Goal: Information Seeking & Learning: Learn about a topic

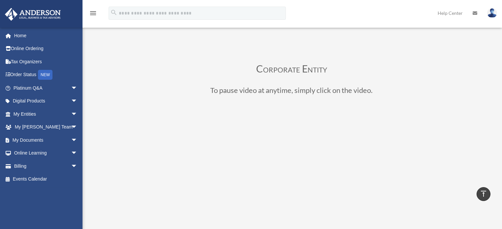
scroll to position [122, 0]
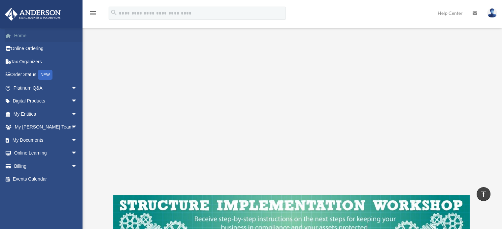
click at [21, 37] on link "Home" at bounding box center [46, 35] width 83 height 13
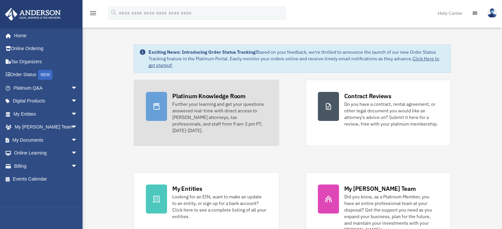
click at [157, 110] on icon at bounding box center [156, 107] width 8 height 8
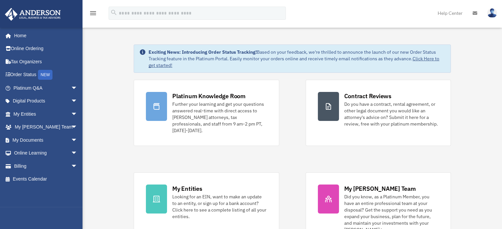
click at [187, 109] on div "Further your learning and get your questions answered real-time with direct acc…" at bounding box center [219, 117] width 94 height 33
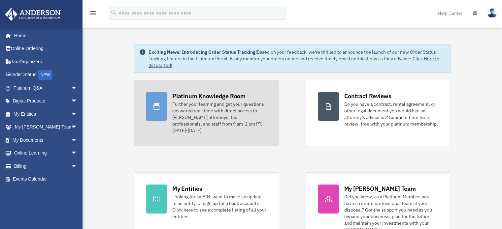
click at [189, 108] on div "Further your learning and get your questions answered real-time with direct acc…" at bounding box center [219, 117] width 94 height 33
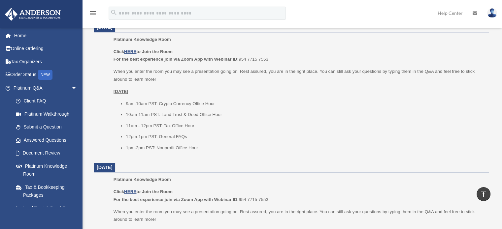
scroll to position [420, 0]
click at [192, 158] on dl "August 12, 2025 Platinum Knowledge Room Click HERE to Join the Room For the bes…" at bounding box center [291, 227] width 394 height 698
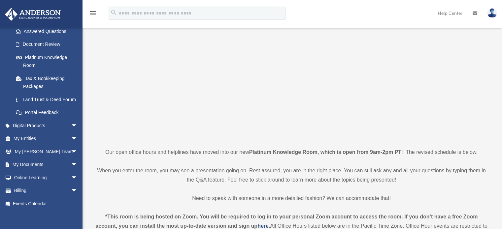
scroll to position [110, 0]
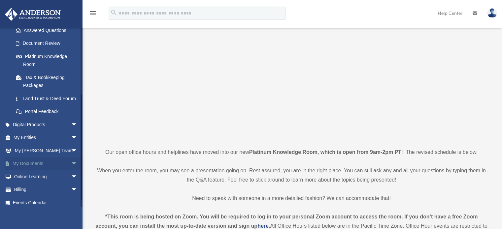
click at [32, 171] on link "My Documents arrow_drop_down" at bounding box center [46, 163] width 83 height 13
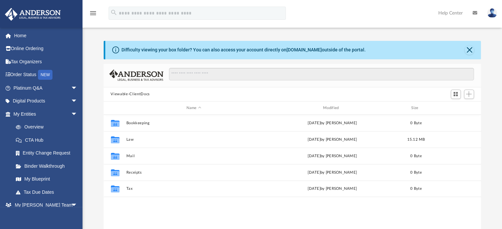
scroll to position [145, 372]
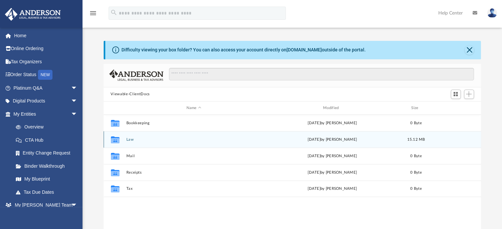
click at [128, 140] on button "Law" at bounding box center [193, 140] width 135 height 4
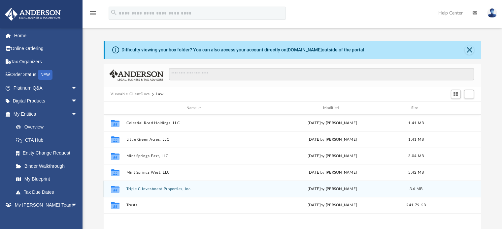
click at [175, 190] on button "Triple C Investment Properties, Inc." at bounding box center [193, 189] width 135 height 4
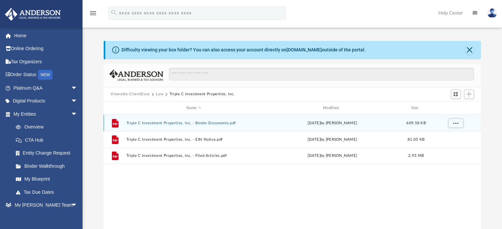
click at [150, 125] on button "Triple C Investment Properties, Inc. - Binder Documents.pdf" at bounding box center [193, 123] width 135 height 4
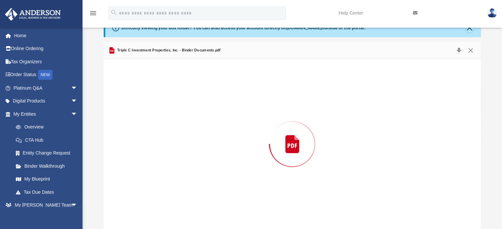
click at [154, 122] on div "Preview" at bounding box center [292, 144] width 377 height 170
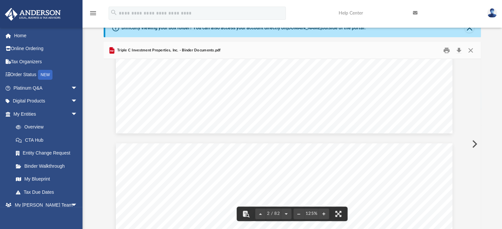
scroll to position [365, 8]
click at [473, 48] on button "Close" at bounding box center [470, 50] width 12 height 10
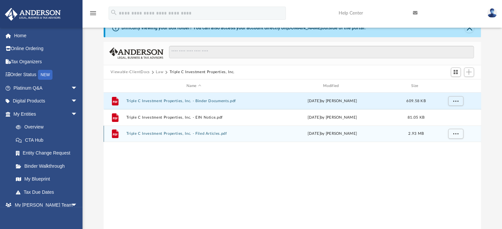
click at [160, 134] on button "Triple C Investment Properties, Inc. - Filed Articles.pdf" at bounding box center [193, 134] width 135 height 4
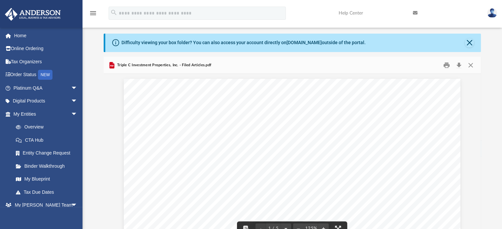
scroll to position [0, 0]
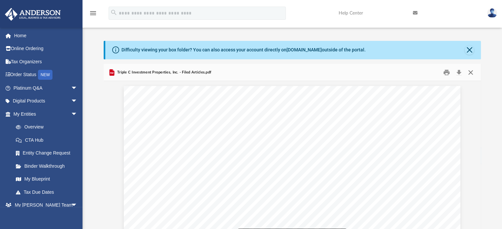
click at [471, 72] on button "Close" at bounding box center [470, 72] width 12 height 10
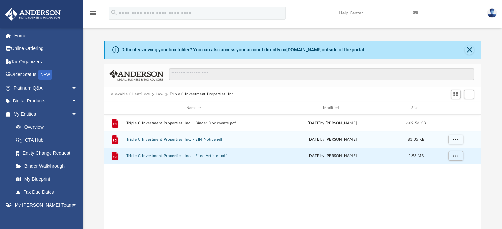
click at [220, 139] on button "Triple C Investment Properties, Inc. - EIN Notice.pdf" at bounding box center [193, 140] width 135 height 4
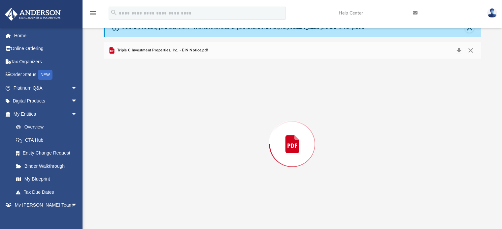
click at [220, 138] on div "Preview" at bounding box center [292, 144] width 377 height 170
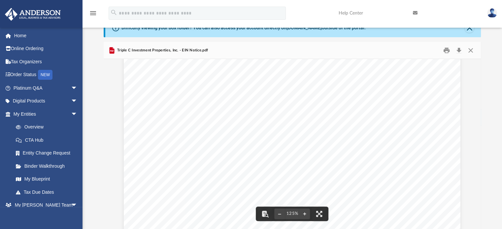
scroll to position [22, 0]
click at [441, 49] on button "Print" at bounding box center [446, 50] width 13 height 10
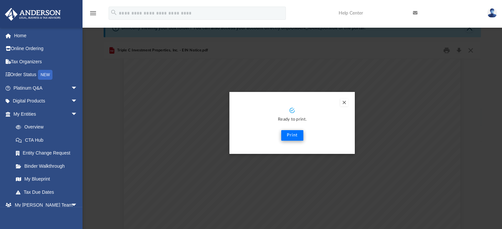
click at [295, 133] on button "Print" at bounding box center [292, 135] width 22 height 11
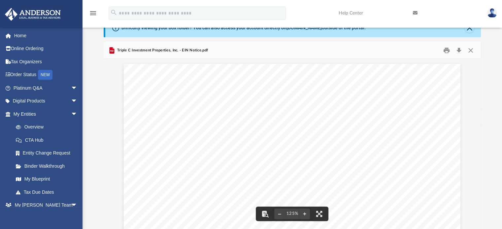
scroll to position [0, 0]
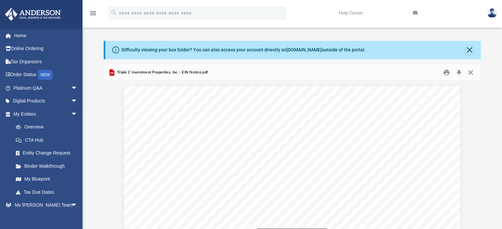
click at [470, 72] on button "Close" at bounding box center [470, 72] width 12 height 10
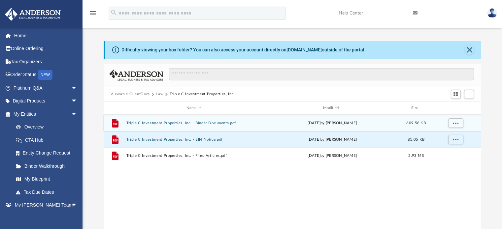
click at [213, 123] on button "Triple C Investment Properties, Inc. - Binder Documents.pdf" at bounding box center [193, 123] width 135 height 4
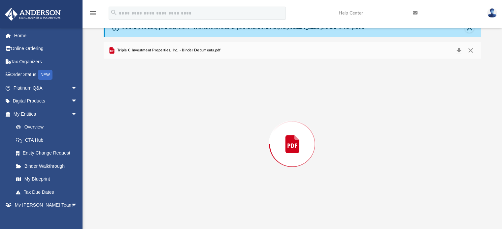
click at [217, 125] on div "Preview" at bounding box center [292, 144] width 377 height 170
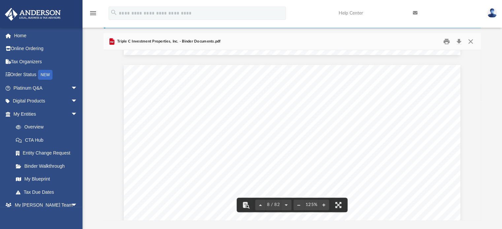
scroll to position [3110, 0]
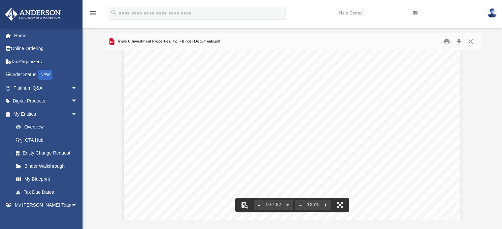
click at [170, 190] on div "Organizational M eeting of Triple C Investment Properties, Inc. Page 2 of 8 rec…" at bounding box center [292, 64] width 336 height 435
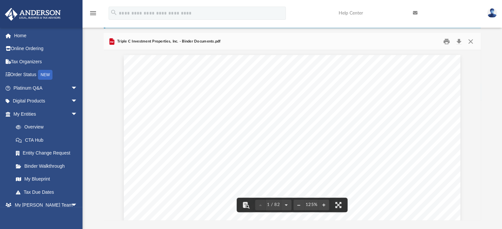
scroll to position [0, 0]
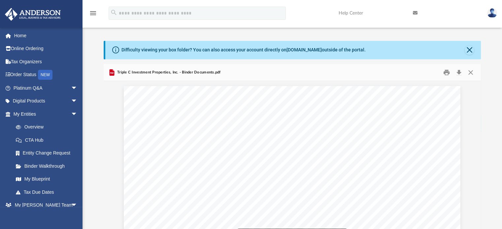
click at [473, 72] on button "Close" at bounding box center [470, 72] width 12 height 10
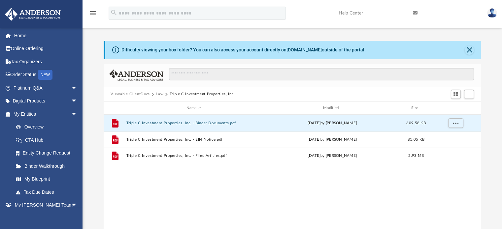
click at [158, 96] on button "Law" at bounding box center [160, 94] width 8 height 6
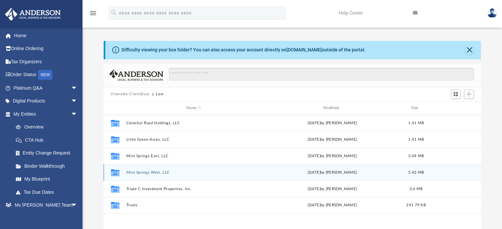
click at [138, 174] on button "Mint Springs West, LLC" at bounding box center [193, 173] width 135 height 4
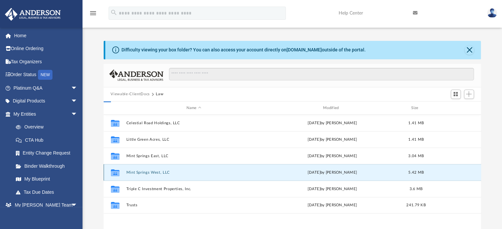
click at [133, 174] on button "Mint Springs West, LLC" at bounding box center [193, 173] width 135 height 4
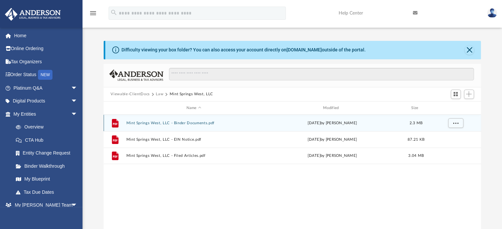
click at [181, 123] on button "Mint Springs West, LLC - Binder Documents.pdf" at bounding box center [193, 123] width 135 height 4
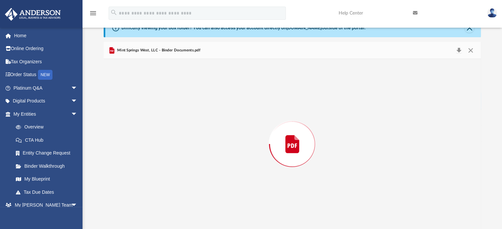
click at [177, 123] on div "Preview" at bounding box center [292, 144] width 377 height 170
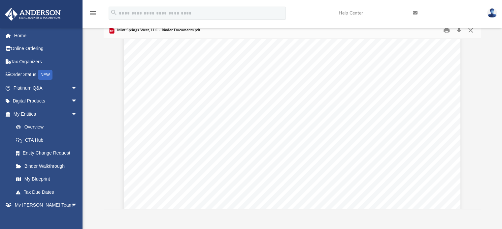
scroll to position [677, 0]
click at [207, 117] on span "Tax Year End:" at bounding box center [195, 115] width 39 height 7
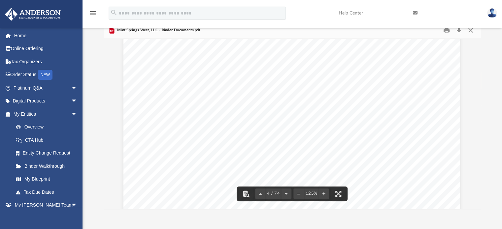
scroll to position [1564, 0]
click at [176, 129] on span "the Alabama Department of Revenue. The annual return is due by April 15th. The …" at bounding box center [286, 130] width 247 height 6
click at [236, 127] on span "the Alabama Department of Revenue. The annual return is due by April 15th. The …" at bounding box center [286, 130] width 247 height 6
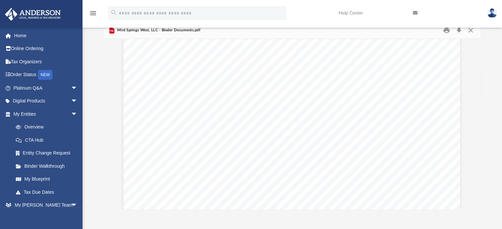
scroll to position [1818, 0]
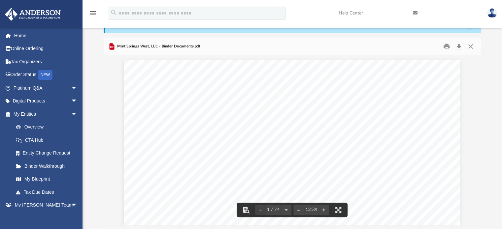
scroll to position [0, 0]
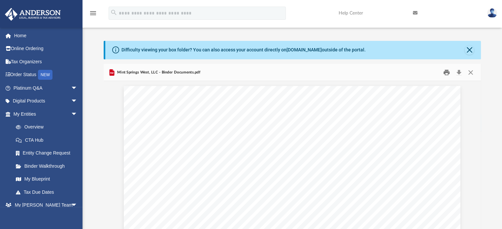
click at [442, 69] on button "Print" at bounding box center [446, 72] width 13 height 10
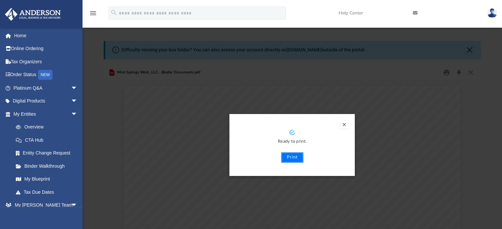
click at [295, 161] on button "Print" at bounding box center [292, 157] width 22 height 11
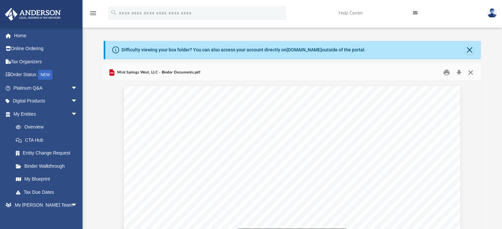
click at [470, 71] on button "Close" at bounding box center [470, 72] width 12 height 10
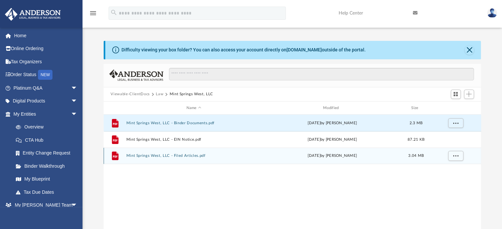
click at [188, 157] on button "Mint Springs West, LLC - Filed Articles.pdf" at bounding box center [193, 156] width 135 height 4
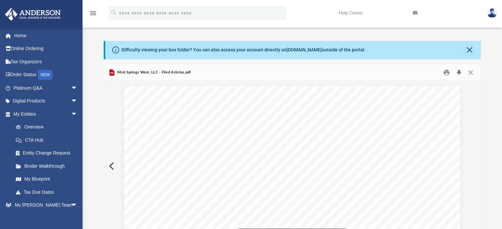
click at [457, 71] on button "Download" at bounding box center [459, 72] width 12 height 10
click at [447, 72] on button "Print" at bounding box center [446, 72] width 13 height 10
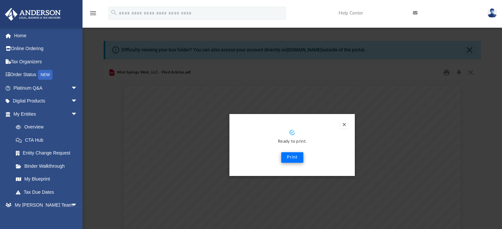
click at [297, 156] on button "Print" at bounding box center [292, 157] width 22 height 11
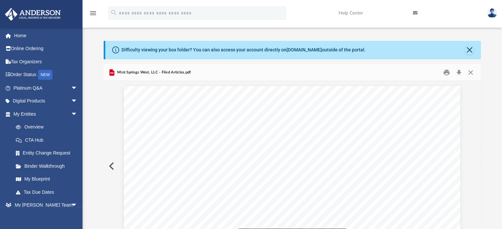
scroll to position [9, 0]
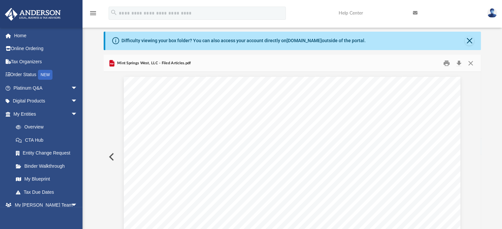
click at [478, 61] on div "Mint Springs West, LLC - Filed Articles.pdf" at bounding box center [292, 63] width 377 height 17
click at [469, 65] on button "Close" at bounding box center [470, 63] width 12 height 10
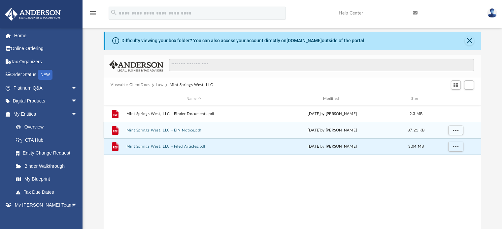
click at [195, 129] on button "Mint Springs West, LLC - EIN Notice.pdf" at bounding box center [193, 130] width 135 height 4
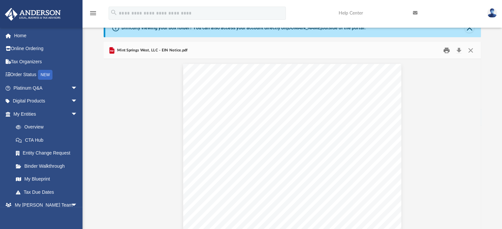
click at [450, 49] on button "Print" at bounding box center [446, 50] width 13 height 10
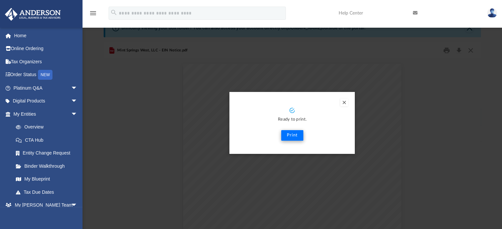
click at [297, 134] on button "Print" at bounding box center [292, 135] width 22 height 11
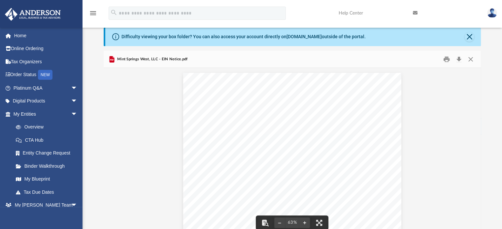
scroll to position [0, 0]
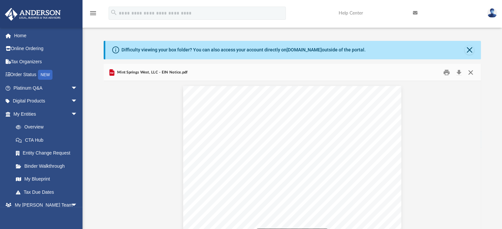
click at [475, 73] on button "Close" at bounding box center [470, 72] width 12 height 10
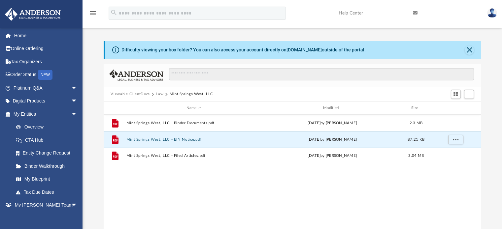
click at [158, 92] on button "Law" at bounding box center [160, 94] width 8 height 6
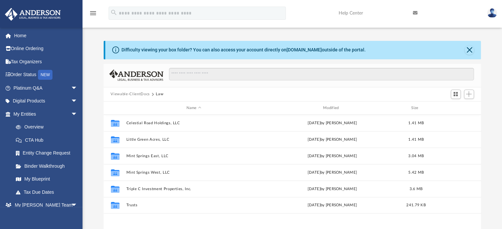
click at [158, 95] on button "Law" at bounding box center [160, 94] width 8 height 6
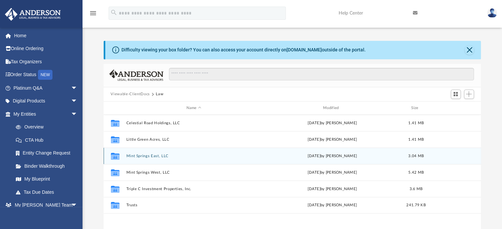
click at [133, 157] on button "Mint Springs East, LLC" at bounding box center [193, 156] width 135 height 4
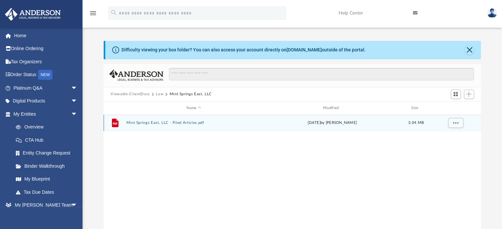
click at [142, 129] on div "File Mint Springs East, LLC - Filed Articles.pdf yesterday by Zoe Doyle 3.04 MB" at bounding box center [292, 123] width 377 height 16
click at [144, 130] on div "File Mint Springs East, LLC - Filed Articles.pdf yesterday by Zoe Doyle 3.04 MB" at bounding box center [292, 123] width 377 height 16
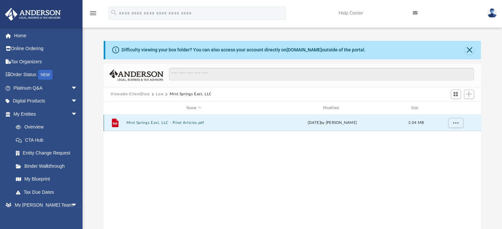
click at [129, 129] on div "File Mint Springs East, LLC - Filed Articles.pdf yesterday by Zoe Doyle 3.04 MB" at bounding box center [292, 123] width 377 height 16
click at [127, 124] on button "Mint Springs East, LLC - Filed Articles.pdf" at bounding box center [193, 123] width 135 height 4
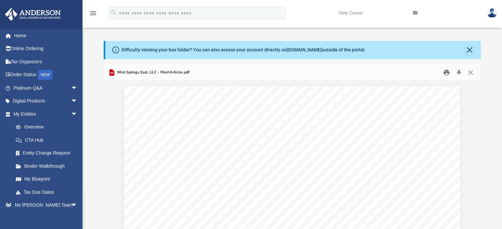
click at [444, 73] on button "Print" at bounding box center [446, 72] width 13 height 10
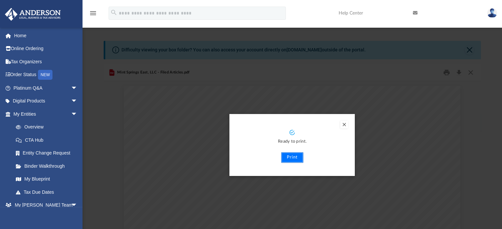
click at [293, 157] on button "Print" at bounding box center [292, 157] width 22 height 11
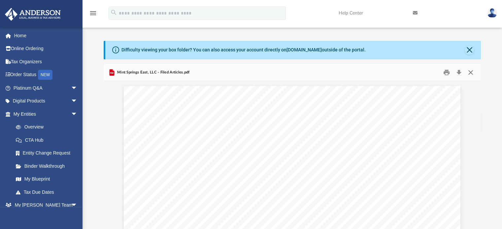
click at [474, 73] on button "Close" at bounding box center [470, 72] width 12 height 10
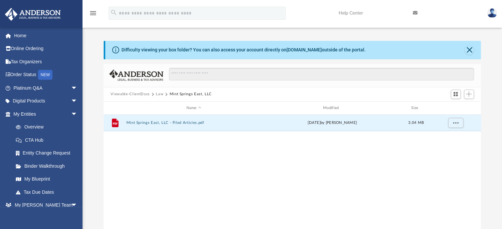
click at [157, 95] on button "Law" at bounding box center [160, 94] width 8 height 6
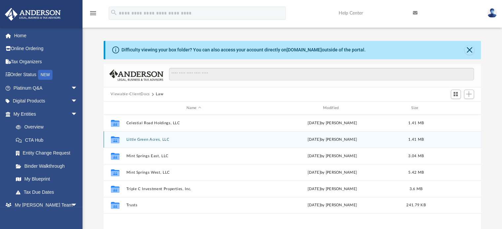
click at [139, 141] on button "Little Green Acres, LLC" at bounding box center [193, 140] width 135 height 4
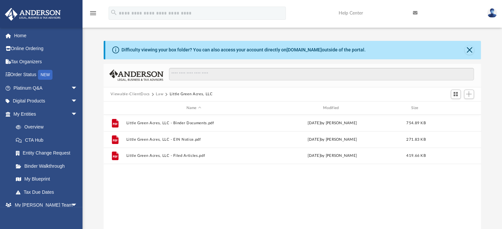
click at [158, 95] on button "Law" at bounding box center [160, 94] width 8 height 6
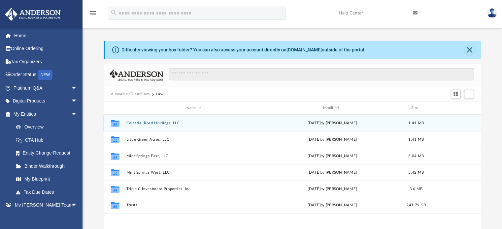
click at [147, 124] on button "Celestial Road Holdings, LLC" at bounding box center [193, 123] width 135 height 4
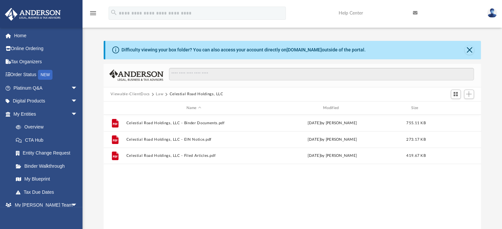
click at [161, 93] on button "Law" at bounding box center [160, 94] width 8 height 6
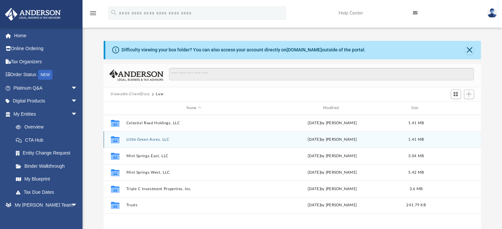
click at [135, 140] on button "Little Green Acres, LLC" at bounding box center [193, 140] width 135 height 4
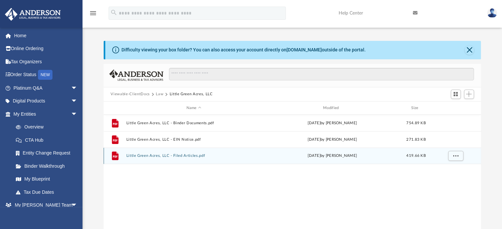
click at [162, 158] on button "Little Green Acres, LLC - Filed Articles.pdf" at bounding box center [193, 156] width 135 height 4
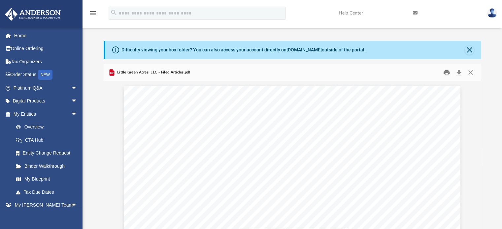
click at [446, 73] on button "Print" at bounding box center [446, 72] width 13 height 10
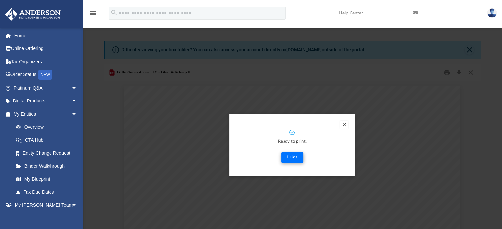
click at [285, 158] on button "Print" at bounding box center [292, 157] width 22 height 11
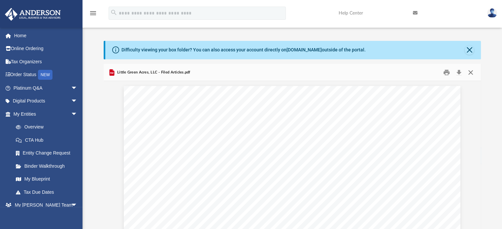
click at [472, 73] on button "Close" at bounding box center [470, 72] width 12 height 10
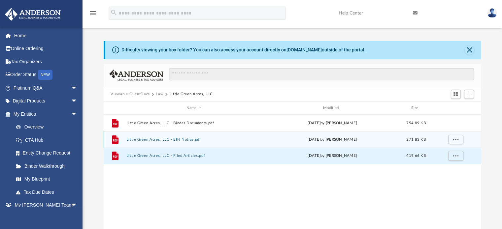
click at [148, 140] on button "Little Green Acres, LLC - EIN Notice.pdf" at bounding box center [193, 140] width 135 height 4
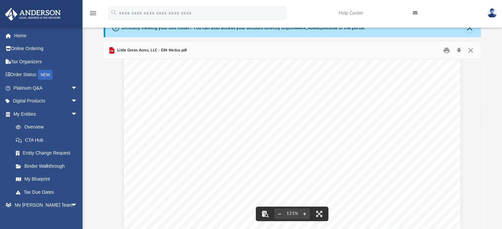
scroll to position [40, 0]
click at [446, 49] on button "Print" at bounding box center [446, 50] width 13 height 10
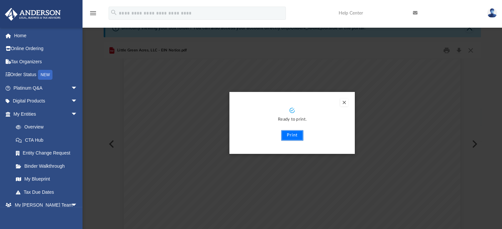
click at [288, 136] on button "Print" at bounding box center [292, 135] width 22 height 11
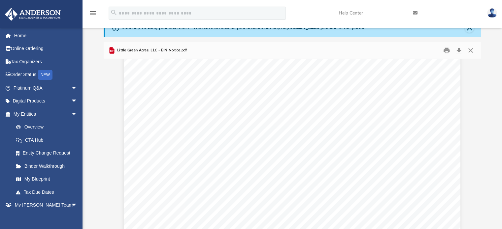
scroll to position [0, 0]
click at [473, 51] on button "Close" at bounding box center [470, 50] width 12 height 10
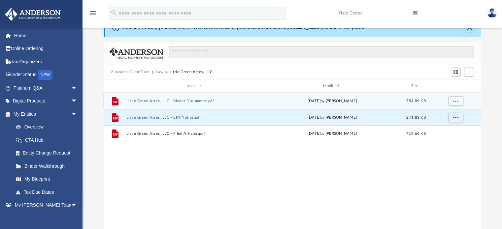
click at [192, 101] on button "Little Green Acres, LLC - Binder Documents.pdf" at bounding box center [193, 101] width 135 height 4
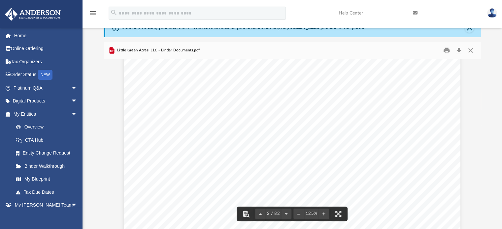
scroll to position [661, 0]
click at [443, 48] on button "Print" at bounding box center [446, 50] width 13 height 10
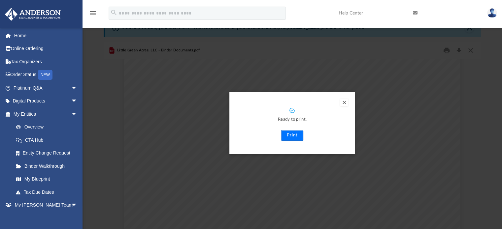
click at [287, 138] on button "Print" at bounding box center [292, 135] width 22 height 11
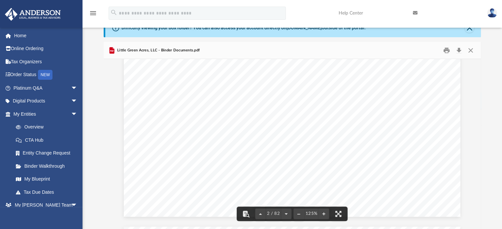
scroll to position [728, 0]
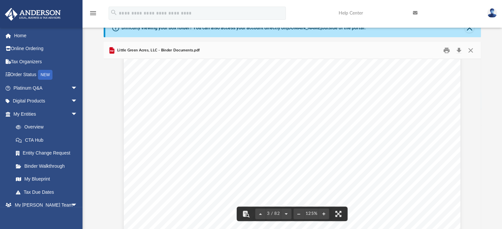
scroll to position [1033, 0]
click at [359, 166] on span "or sent to your personal address from the" at bounding box center [355, 163] width 108 height 7
click at [359, 160] on span "or sent to your personal address from the" at bounding box center [355, 163] width 108 height 7
click at [359, 155] on div "If the above information is correct then you may proceed to review and sign you…" at bounding box center [292, 139] width 336 height 435
click at [359, 150] on span "When opening the account most banks will require you provide the following:" at bounding box center [286, 146] width 206 height 7
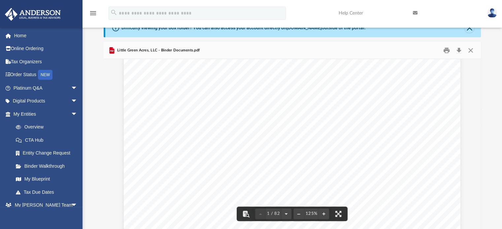
scroll to position [0, 0]
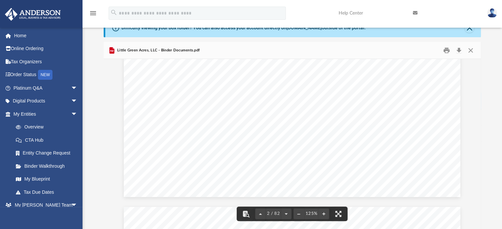
scroll to position [748, 0]
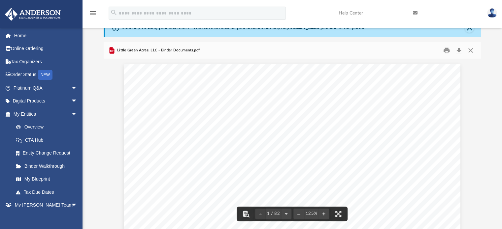
scroll to position [0, 0]
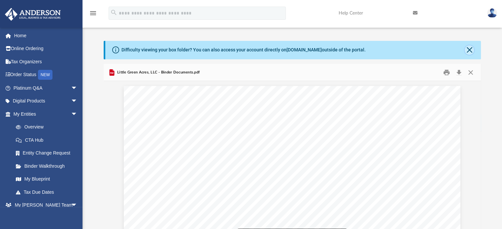
click at [472, 47] on button "Close" at bounding box center [468, 50] width 9 height 9
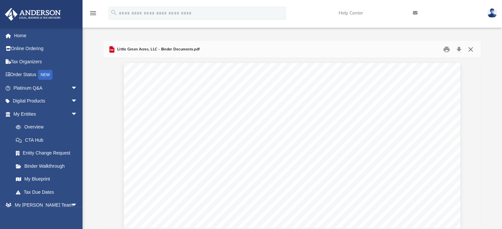
click at [474, 49] on button "Close" at bounding box center [470, 49] width 12 height 10
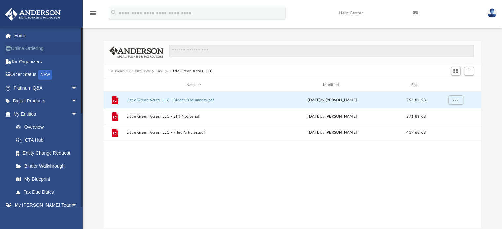
click at [23, 45] on link "Online Ordering" at bounding box center [46, 48] width 83 height 13
click at [18, 34] on link "Home" at bounding box center [46, 35] width 83 height 13
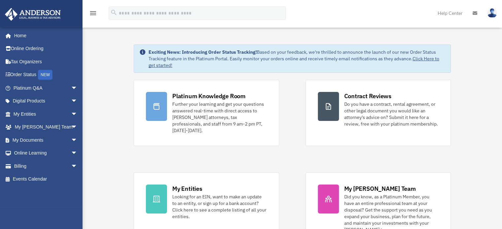
click at [495, 16] on img at bounding box center [492, 13] width 10 height 10
click at [493, 15] on img at bounding box center [492, 13] width 10 height 10
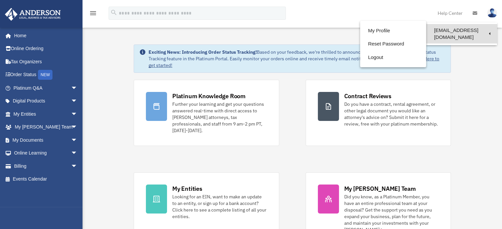
click at [469, 32] on link "[EMAIL_ADDRESS][DOMAIN_NAME]" at bounding box center [461, 33] width 71 height 19
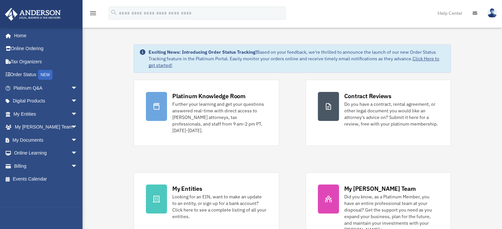
click at [493, 14] on img at bounding box center [492, 13] width 10 height 10
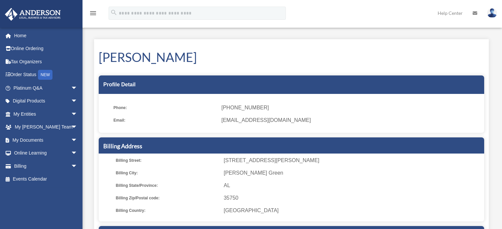
click at [485, 34] on div "My Profile date_range Published on Last updated [DATE] [DATE] by [PERSON_NAME] …" at bounding box center [291, 181] width 404 height 300
click at [495, 16] on img at bounding box center [492, 13] width 10 height 10
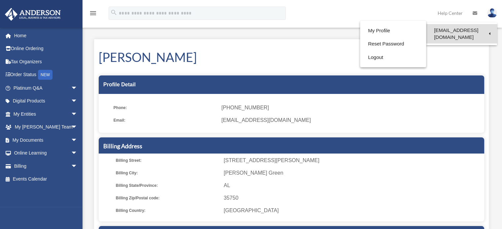
click at [473, 33] on link "[EMAIL_ADDRESS][DOMAIN_NAME]" at bounding box center [461, 33] width 71 height 19
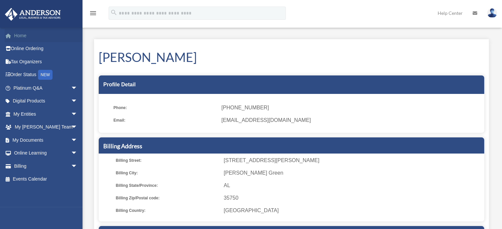
click at [16, 38] on link "Home" at bounding box center [46, 35] width 83 height 13
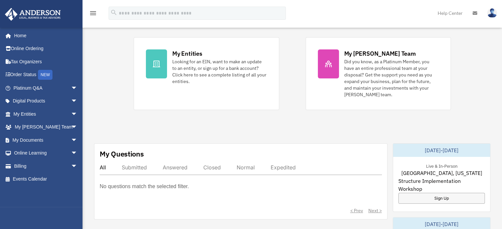
scroll to position [136, 0]
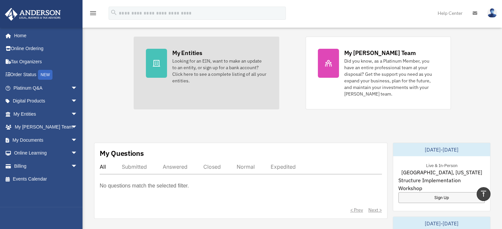
click at [158, 63] on div at bounding box center [156, 63] width 21 height 29
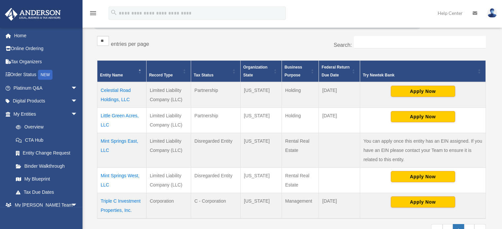
scroll to position [105, 0]
click at [41, 191] on link "Tax Due Dates" at bounding box center [48, 192] width 78 height 13
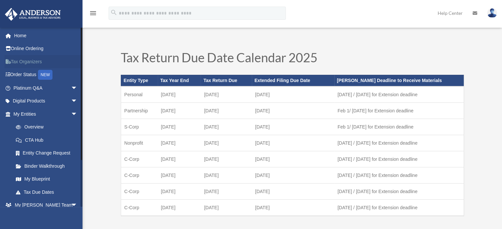
click at [24, 66] on link "Tax Organizers" at bounding box center [46, 61] width 83 height 13
click at [91, 11] on icon "menu" at bounding box center [93, 13] width 8 height 8
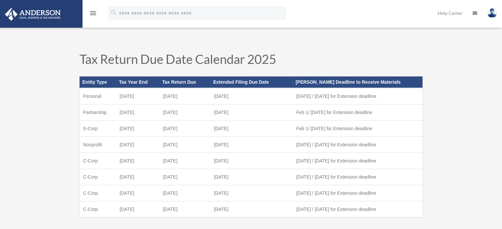
click at [93, 12] on icon "menu" at bounding box center [93, 13] width 8 height 8
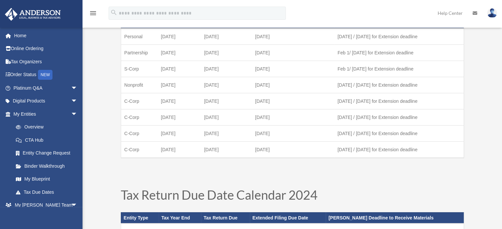
scroll to position [58, 0]
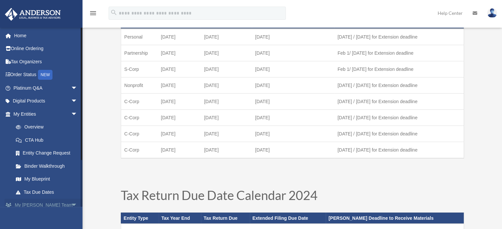
click at [71, 206] on span "arrow_drop_down" at bounding box center [77, 206] width 13 height 14
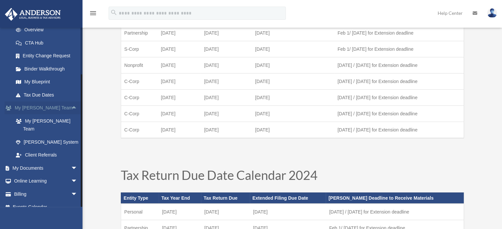
scroll to position [78, 0]
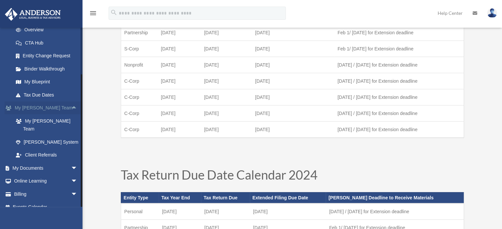
click at [71, 105] on span "arrow_drop_up" at bounding box center [77, 109] width 13 height 14
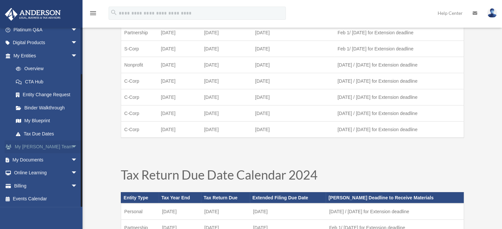
scroll to position [58, 0]
click at [71, 51] on span "arrow_drop_down" at bounding box center [77, 56] width 13 height 14
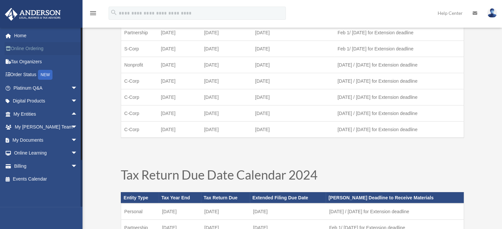
click at [37, 49] on link "Online Ordering" at bounding box center [46, 48] width 83 height 13
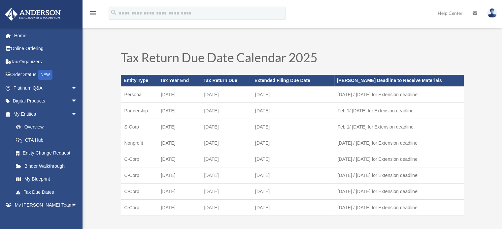
click at [495, 15] on img at bounding box center [492, 13] width 10 height 10
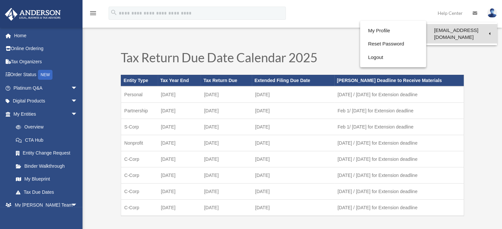
click at [470, 31] on link "[EMAIL_ADDRESS][DOMAIN_NAME]" at bounding box center [461, 33] width 71 height 19
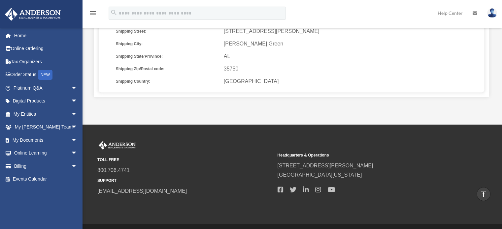
scroll to position [246, 0]
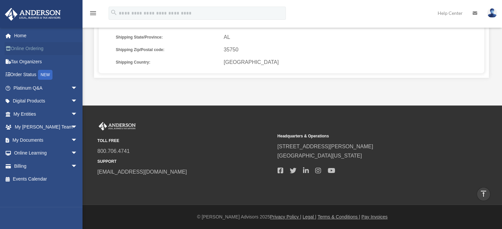
click at [25, 43] on link "Online Ordering" at bounding box center [46, 48] width 83 height 13
click at [25, 35] on link "Home" at bounding box center [46, 35] width 83 height 13
